Goal: Communication & Community: Answer question/provide support

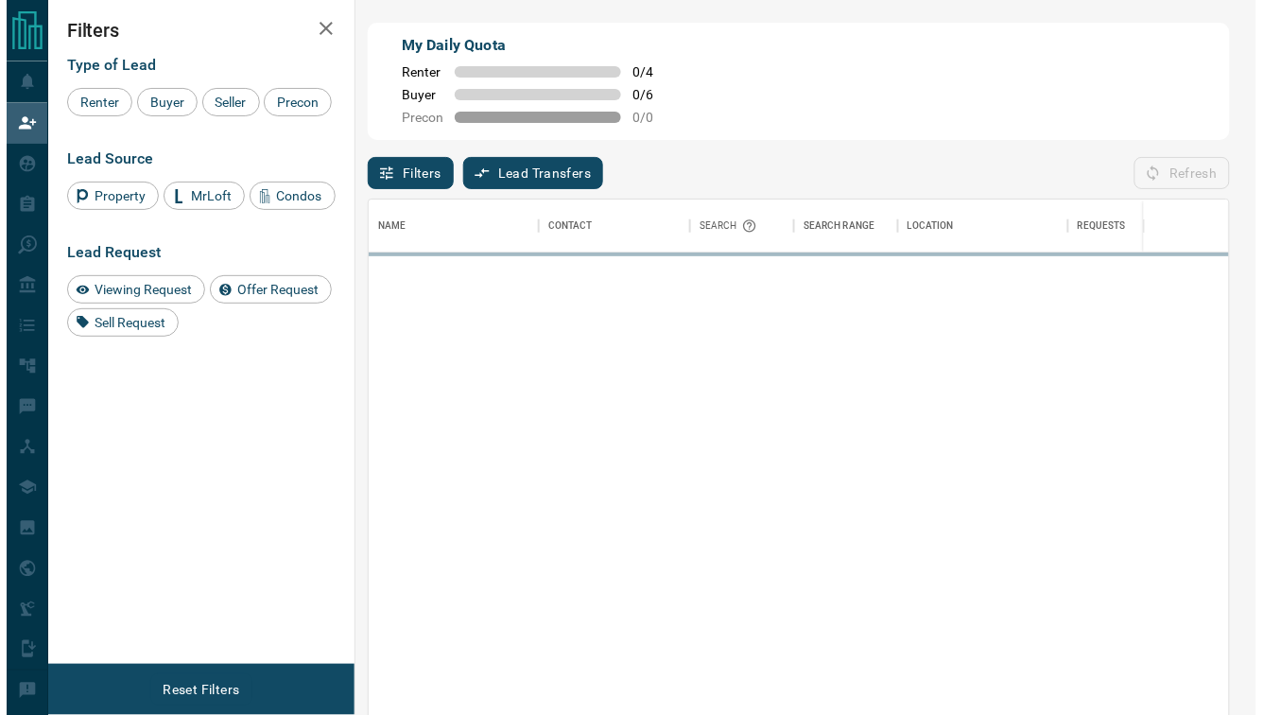
scroll to position [528, 848]
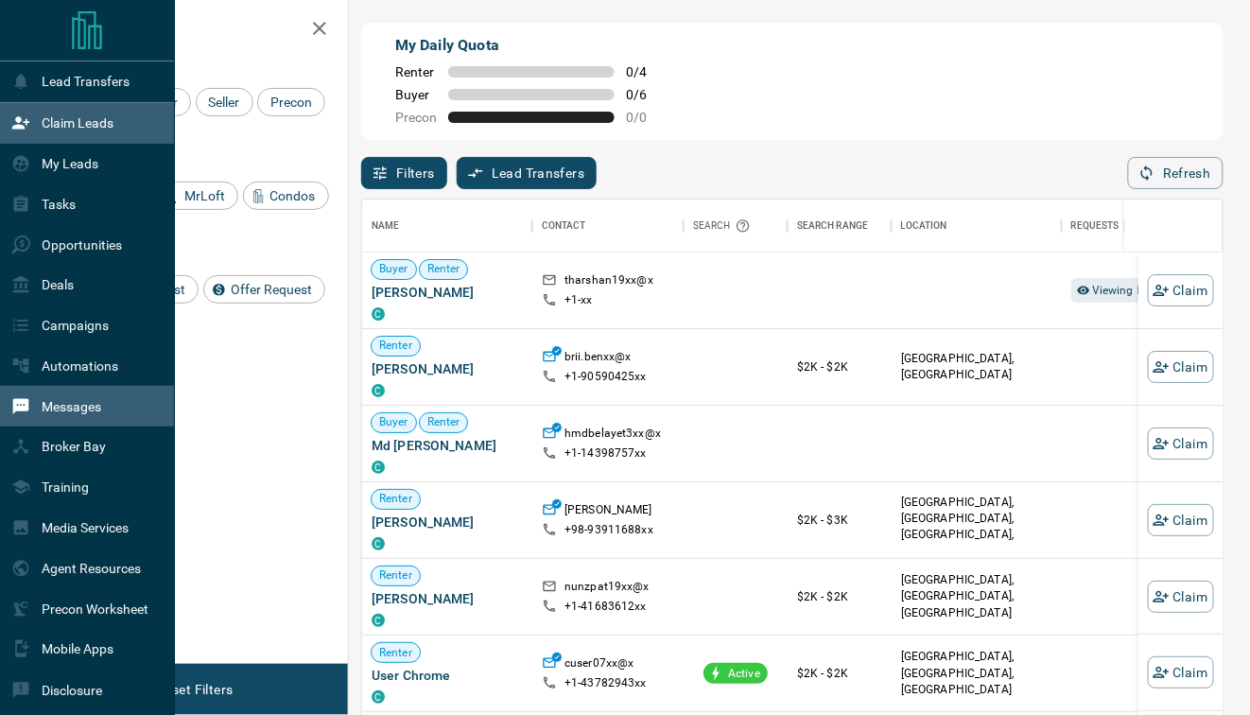
click at [88, 414] on p "Messages" at bounding box center [72, 406] width 60 height 15
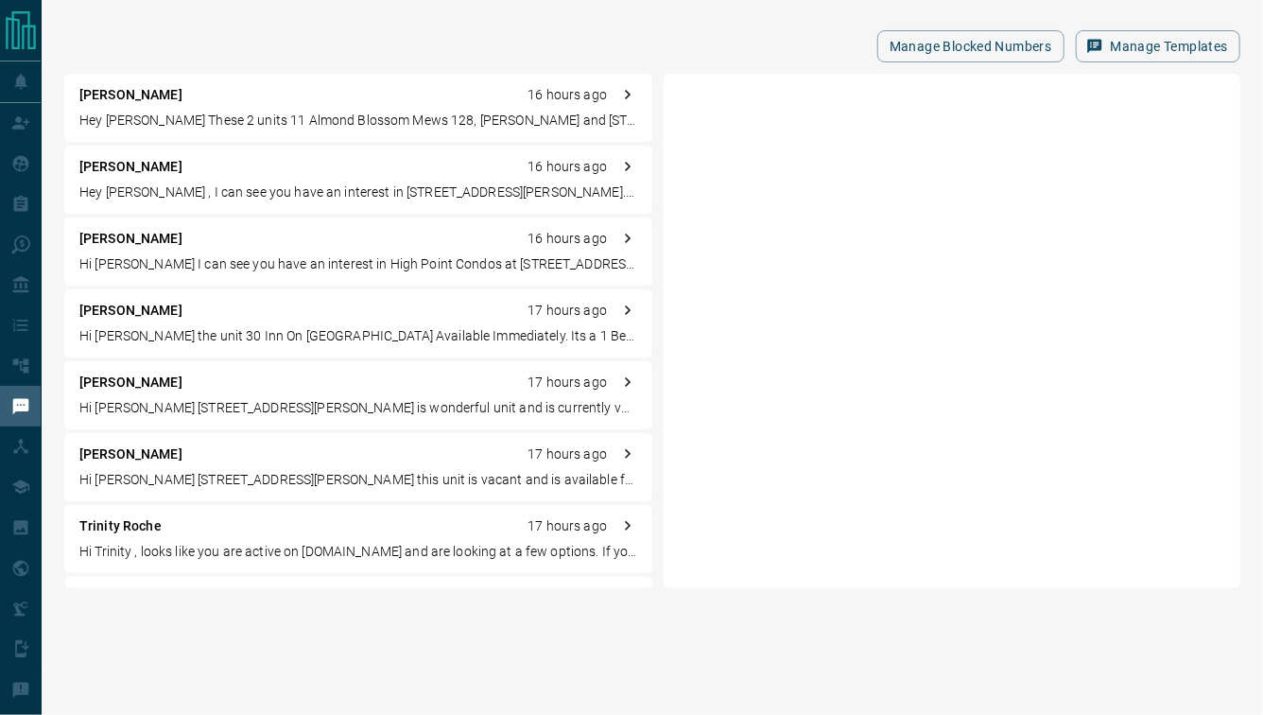
click at [287, 104] on div "[PERSON_NAME] 16 hours ago" at bounding box center [358, 95] width 558 height 20
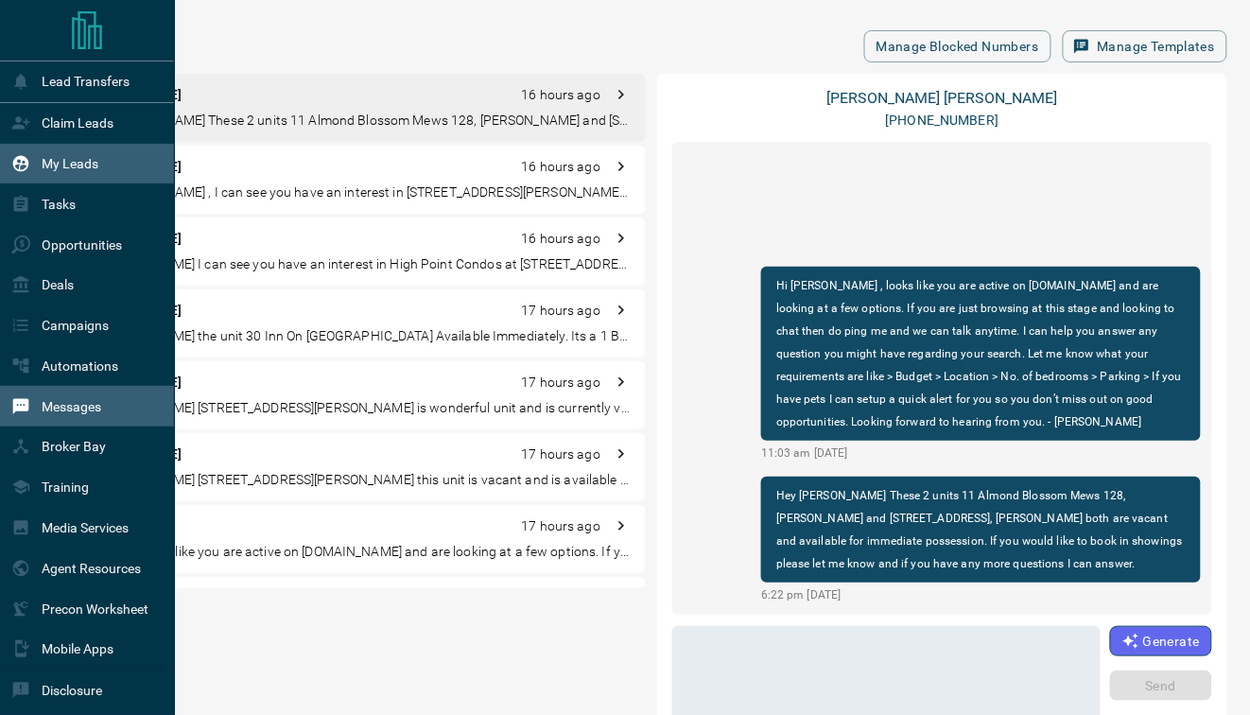
click at [98, 170] on div "My Leads" at bounding box center [87, 164] width 175 height 41
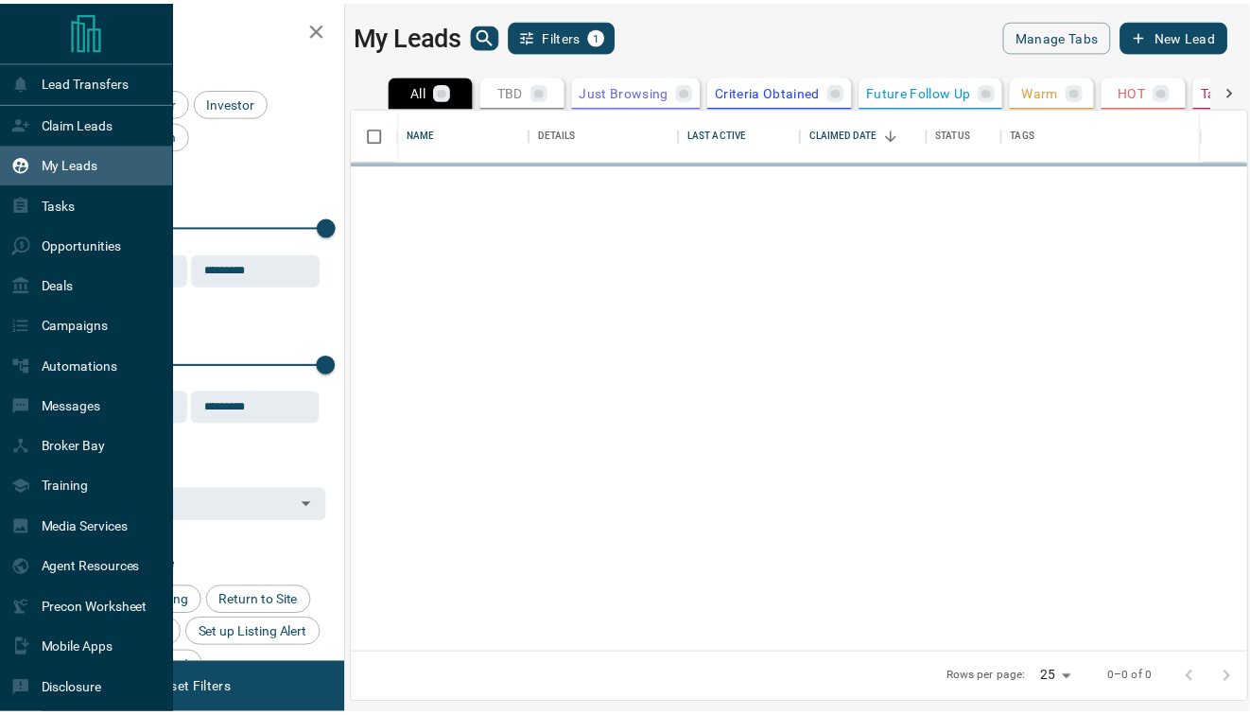
scroll to position [533, 893]
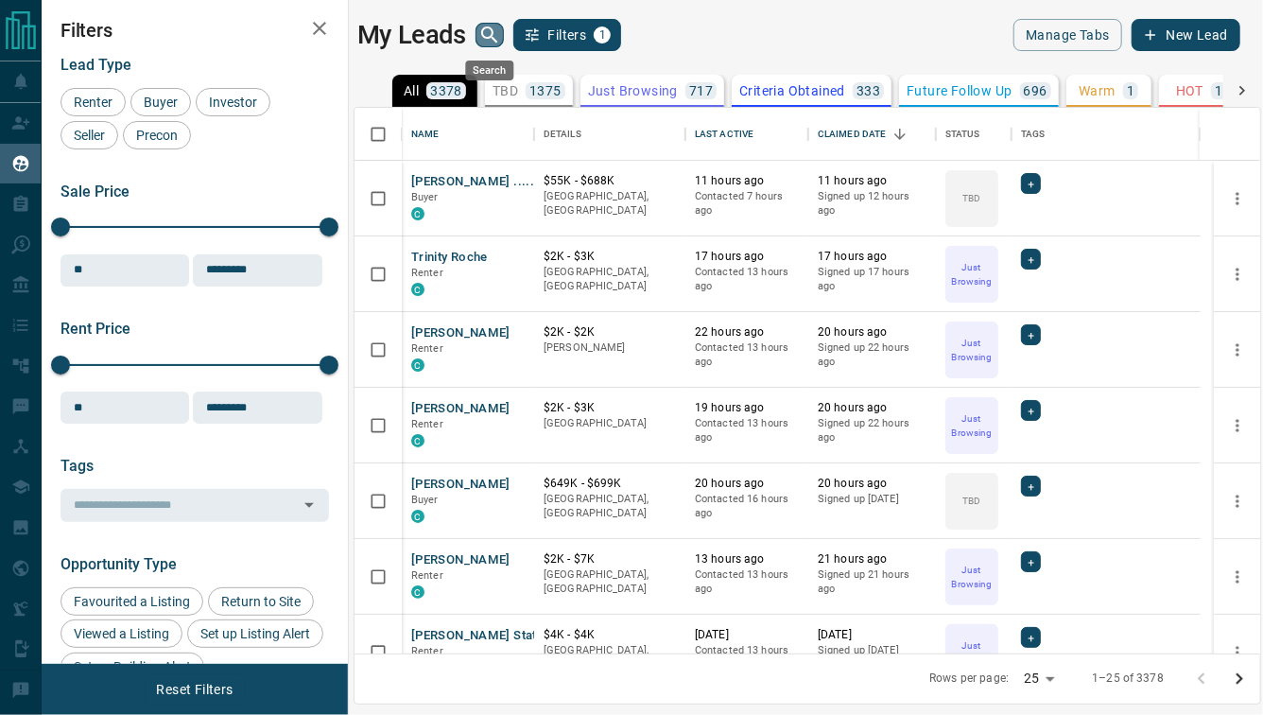
click at [483, 37] on icon "search button" at bounding box center [489, 35] width 23 height 23
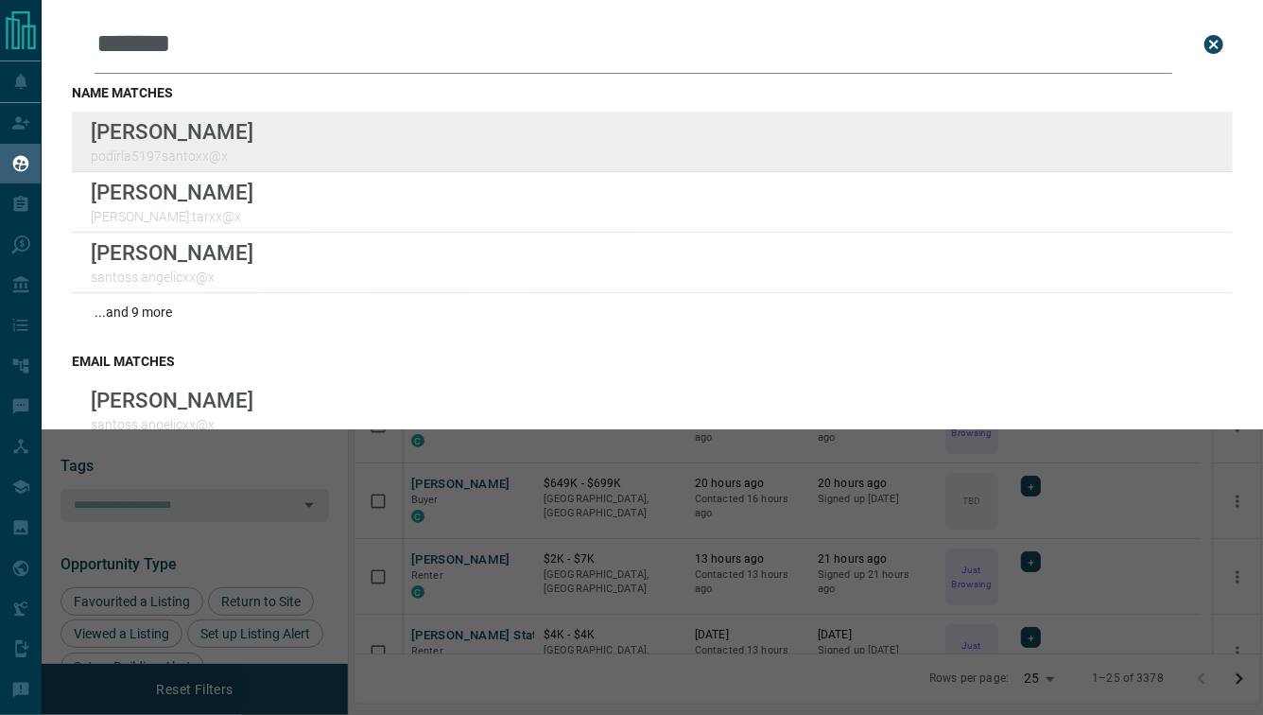
type input "*******"
click at [0, 0] on div "Lead Transfers Claim Leads My Leads Tasks Opportunities Deals Campaigns Automat…" at bounding box center [631, 345] width 1263 height 691
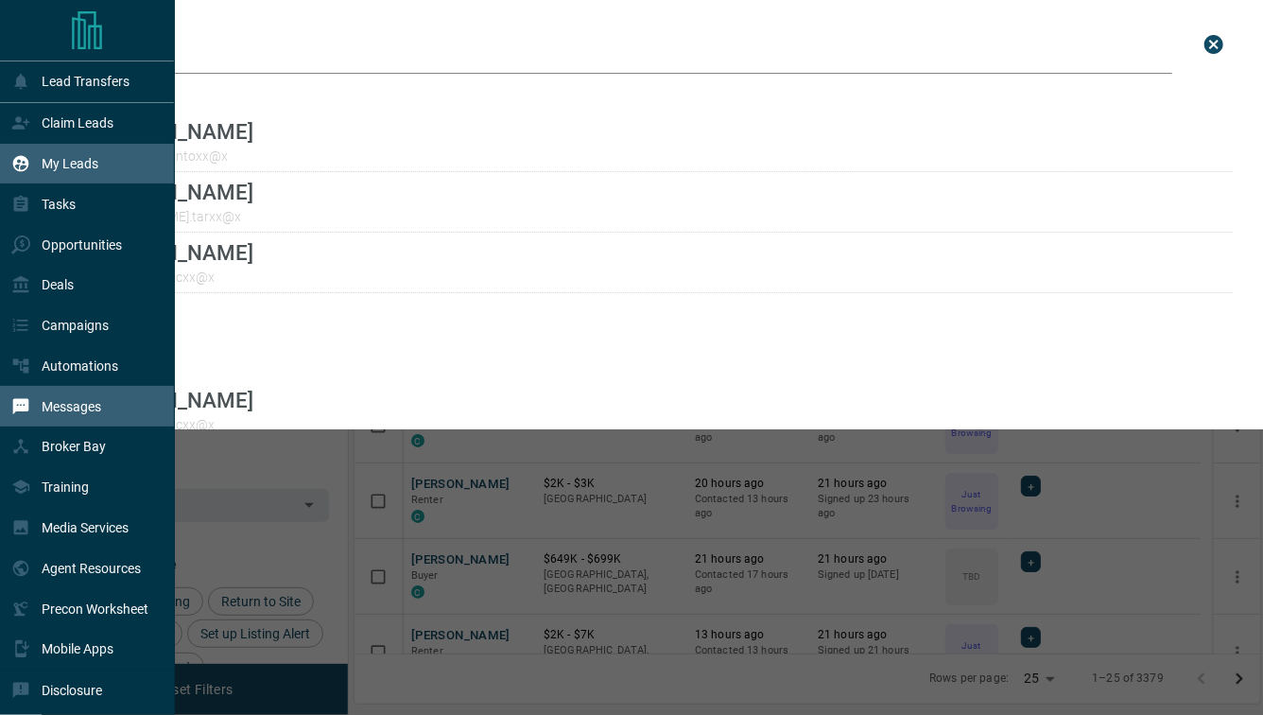
click at [61, 412] on p "Messages" at bounding box center [72, 406] width 60 height 15
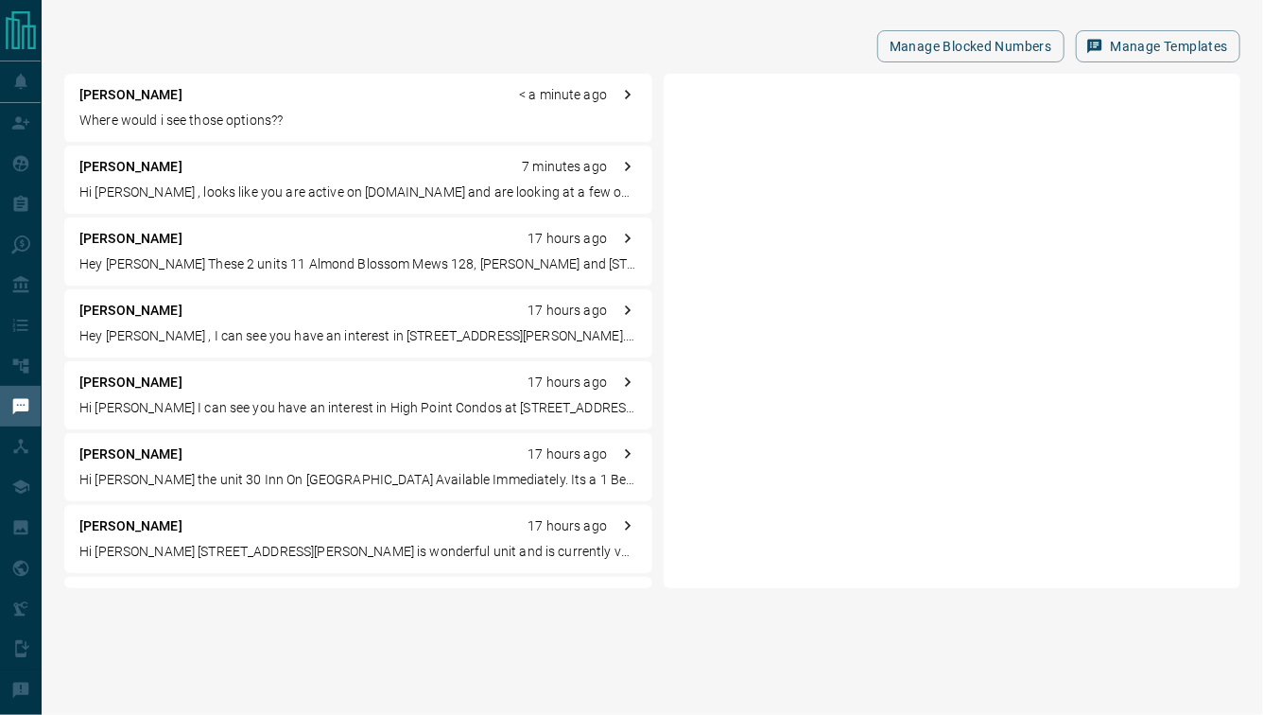
click at [259, 113] on p "Where would i see those options??" at bounding box center [358, 121] width 558 height 20
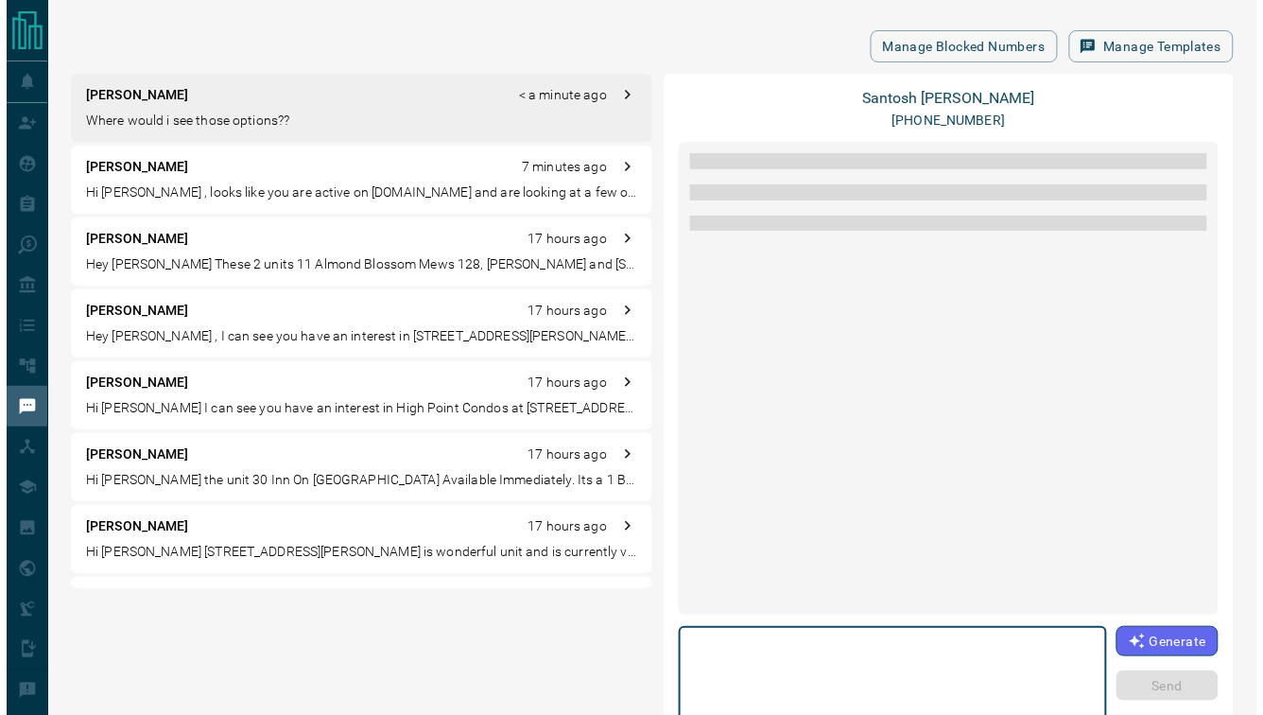
scroll to position [1930, 0]
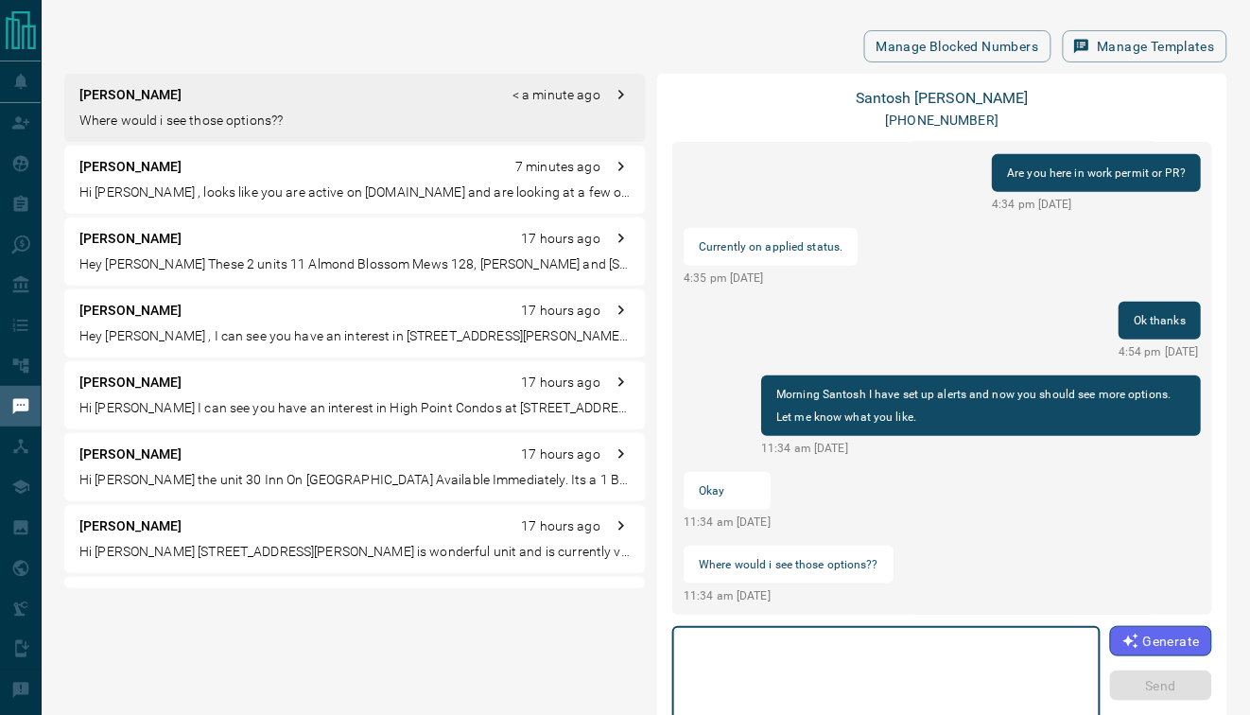
click at [936, 684] on textarea at bounding box center [886, 674] width 402 height 80
type textarea "**********"
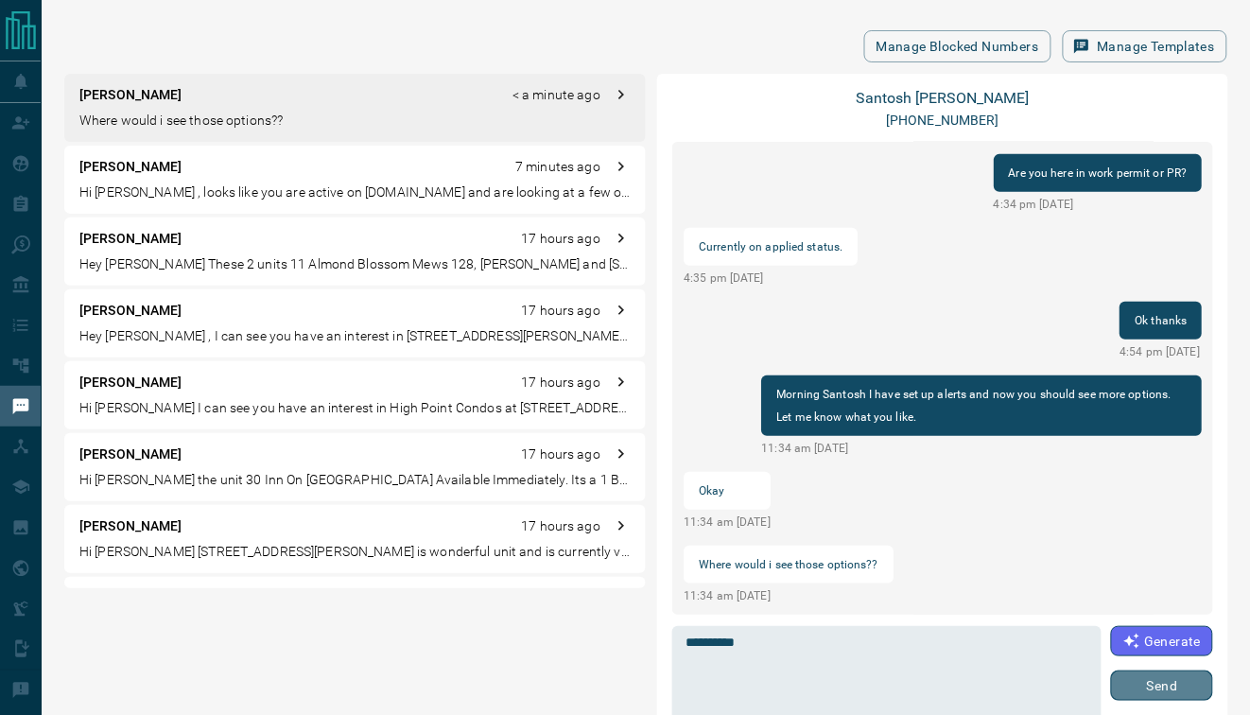
click at [1124, 686] on button "Send" at bounding box center [1162, 685] width 102 height 30
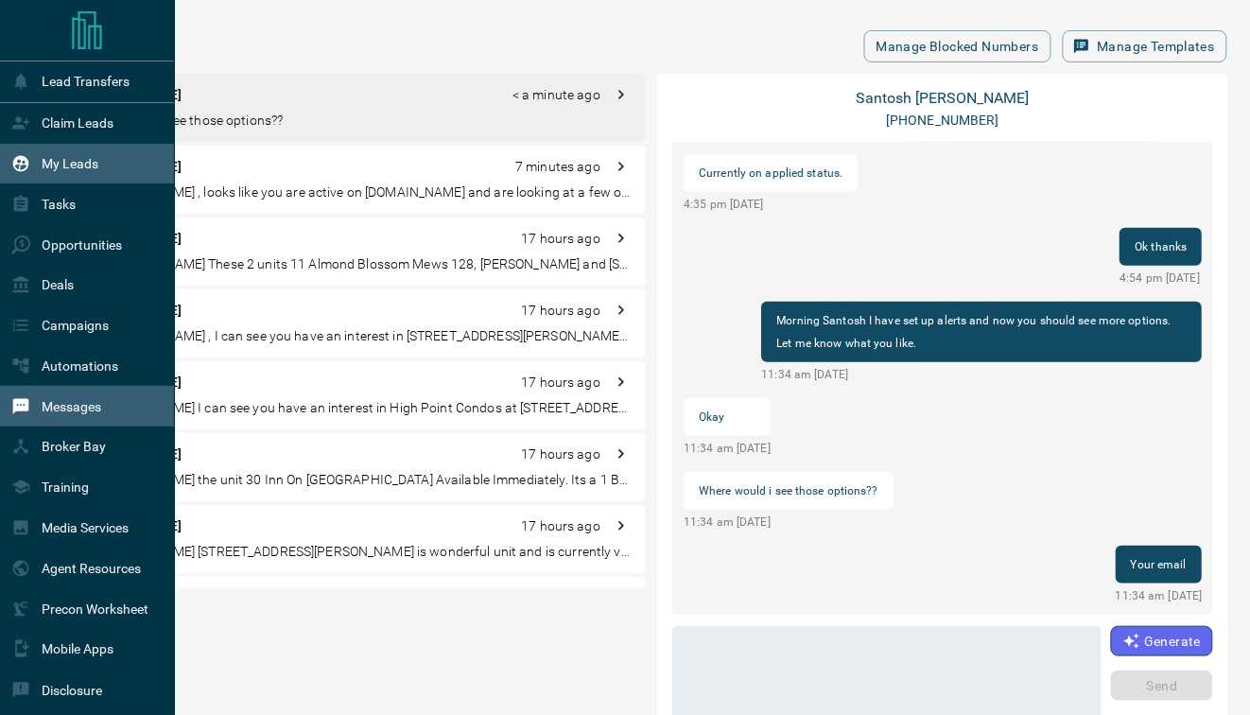
click at [62, 165] on p "My Leads" at bounding box center [70, 163] width 57 height 15
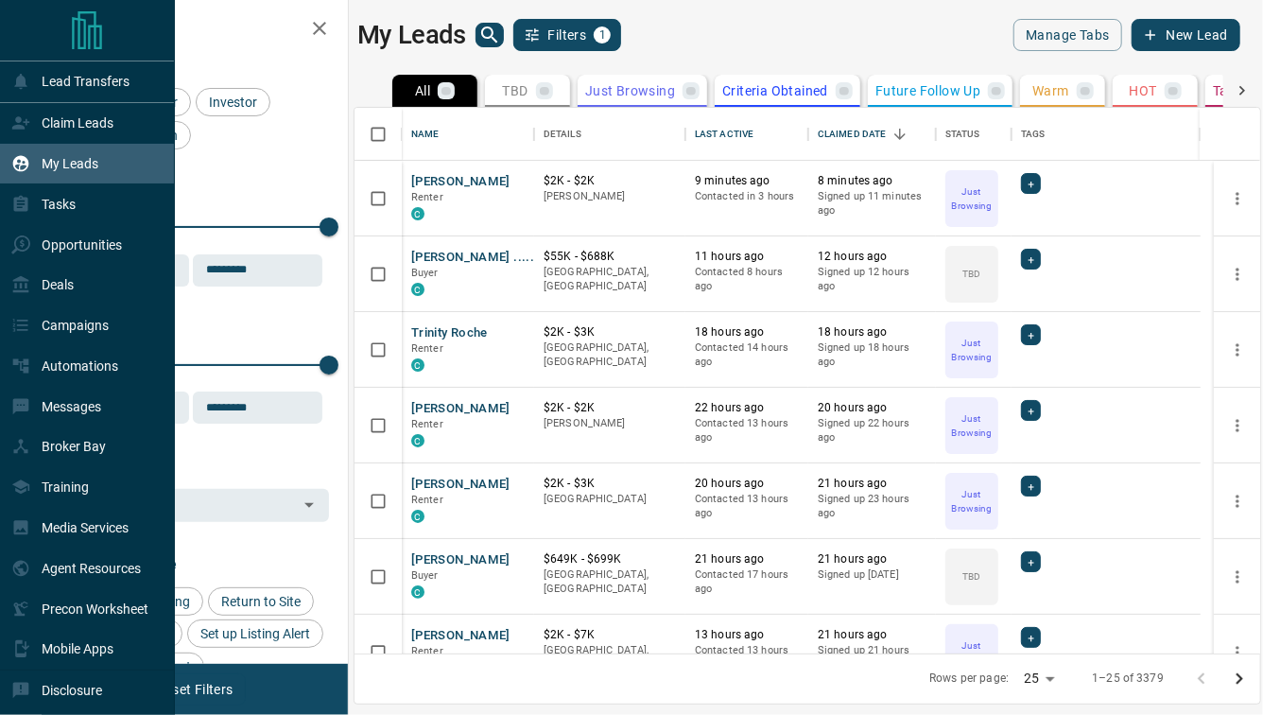
scroll to position [533, 893]
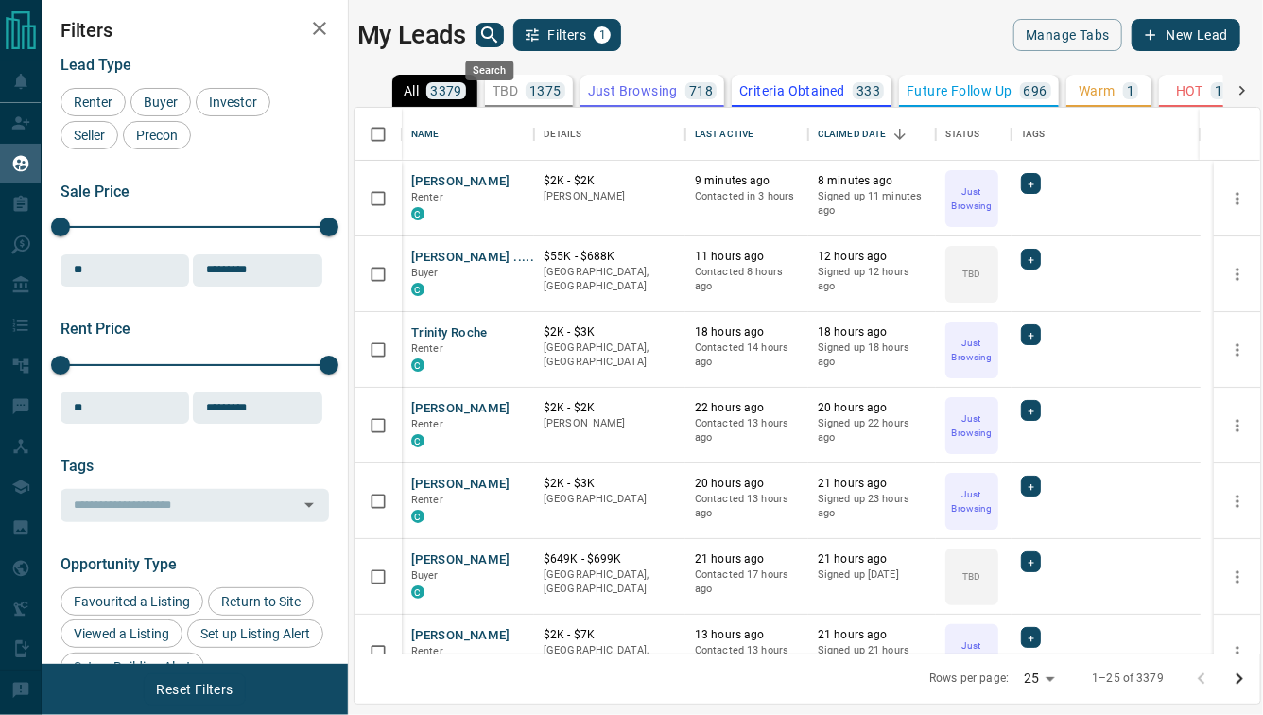
click at [492, 35] on icon "search button" at bounding box center [489, 34] width 16 height 16
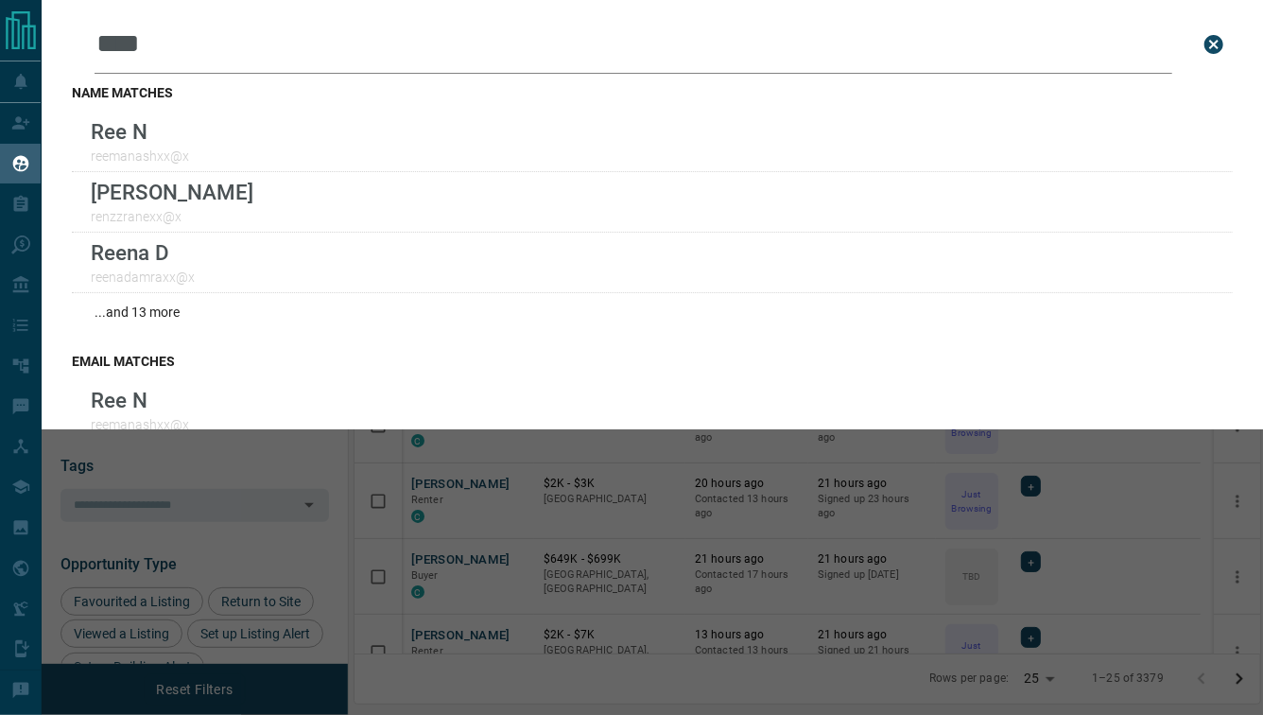
type input "****"
